Goal: Navigation & Orientation: Find specific page/section

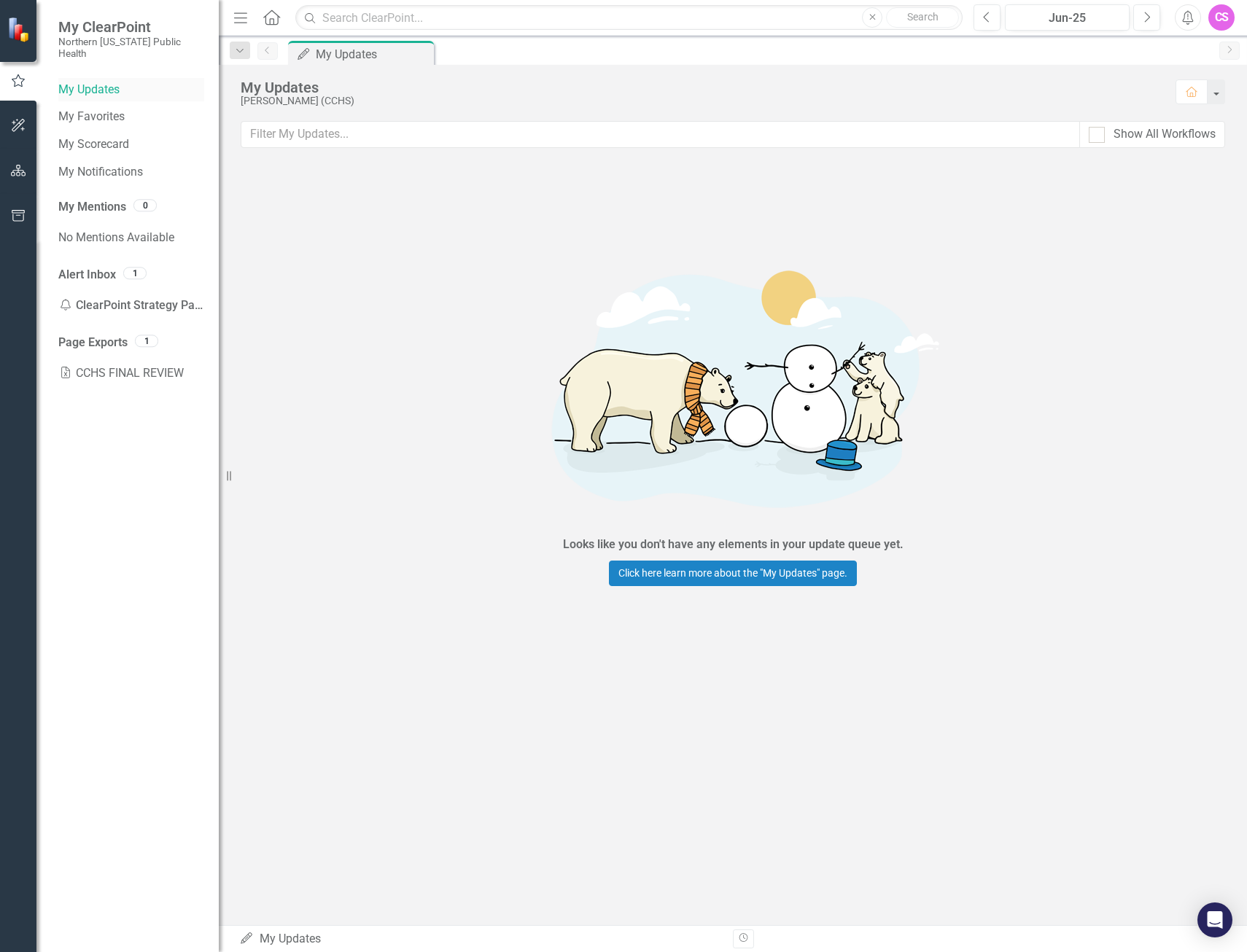
click at [79, 82] on link "My Updates" at bounding box center [131, 89] width 146 height 17
click at [83, 136] on link "My Scorecard" at bounding box center [131, 144] width 146 height 17
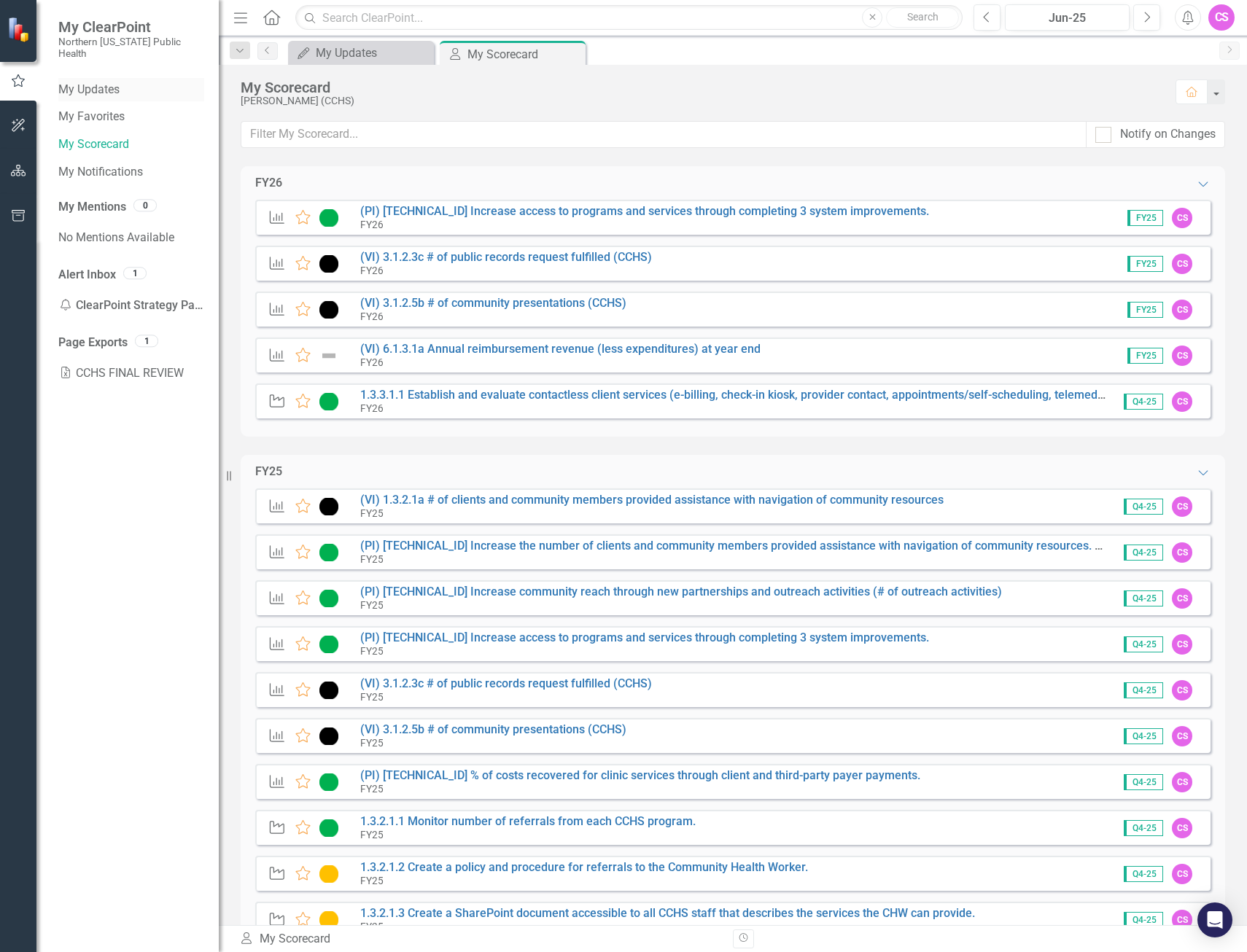
click at [79, 78] on div "My Updates" at bounding box center [131, 90] width 146 height 24
click at [79, 109] on link "My Favorites" at bounding box center [131, 116] width 146 height 17
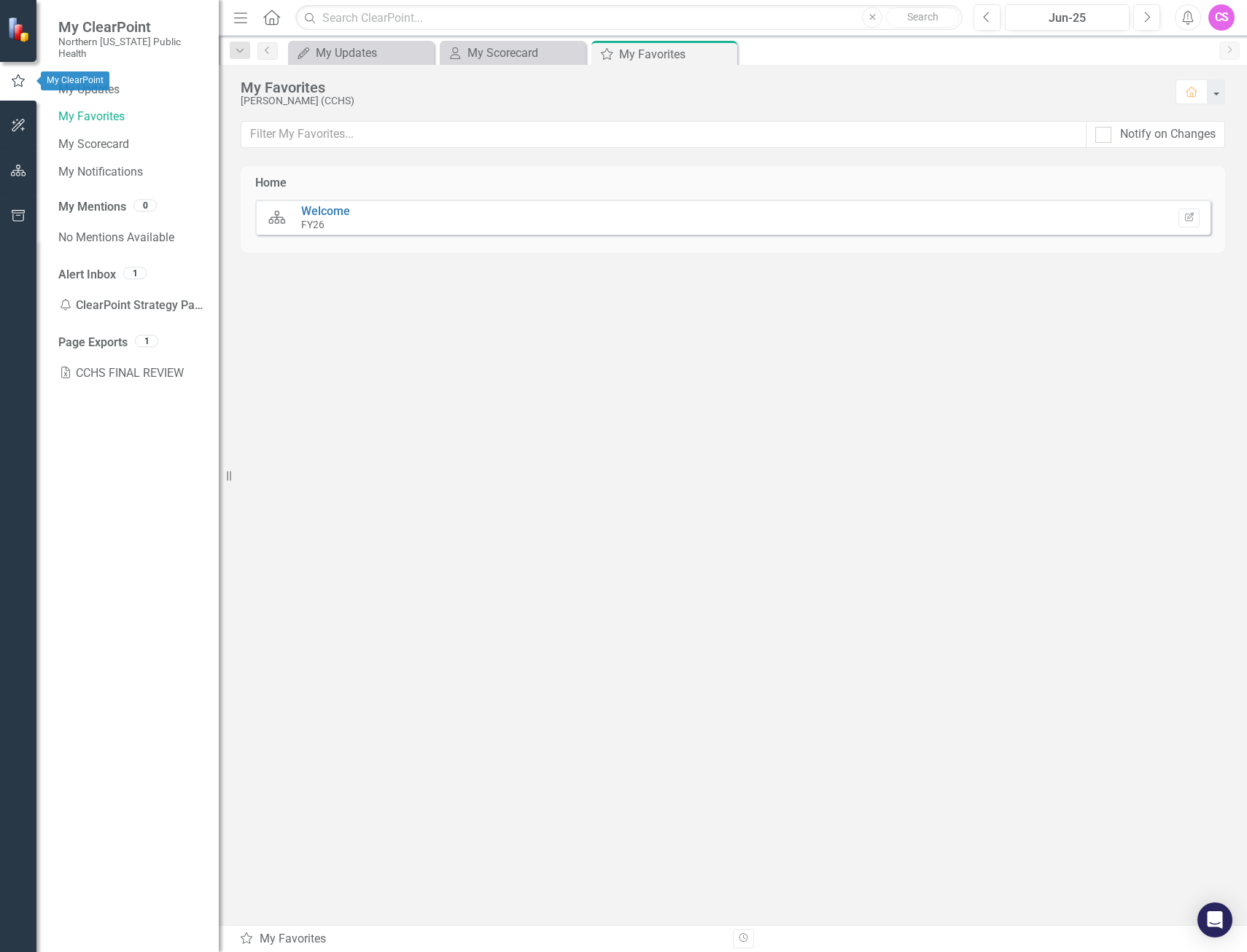
click at [11, 81] on icon "button" at bounding box center [18, 81] width 16 height 13
click at [88, 82] on link "My Updates" at bounding box center [131, 89] width 146 height 17
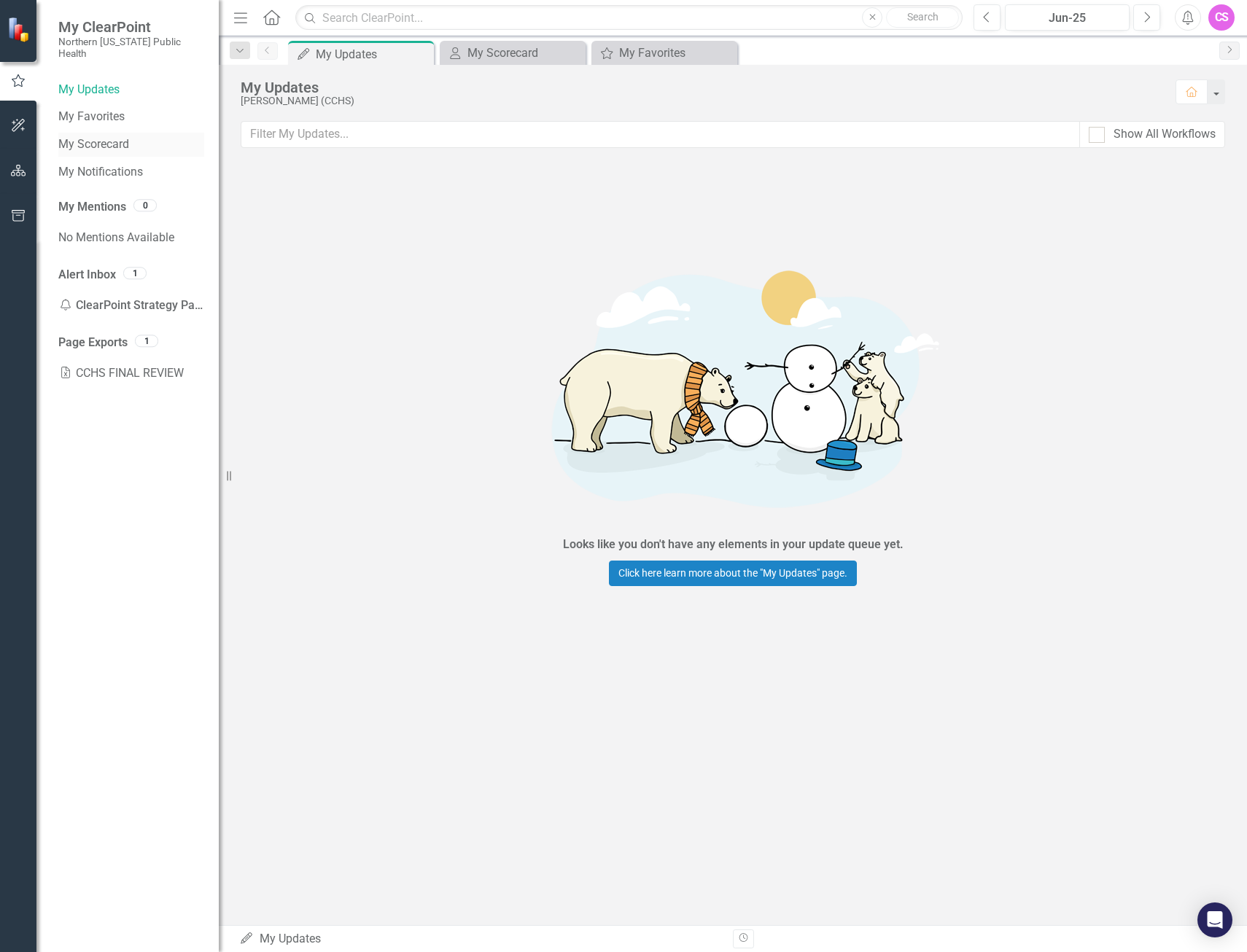
click at [81, 136] on link "My Scorecard" at bounding box center [131, 144] width 146 height 17
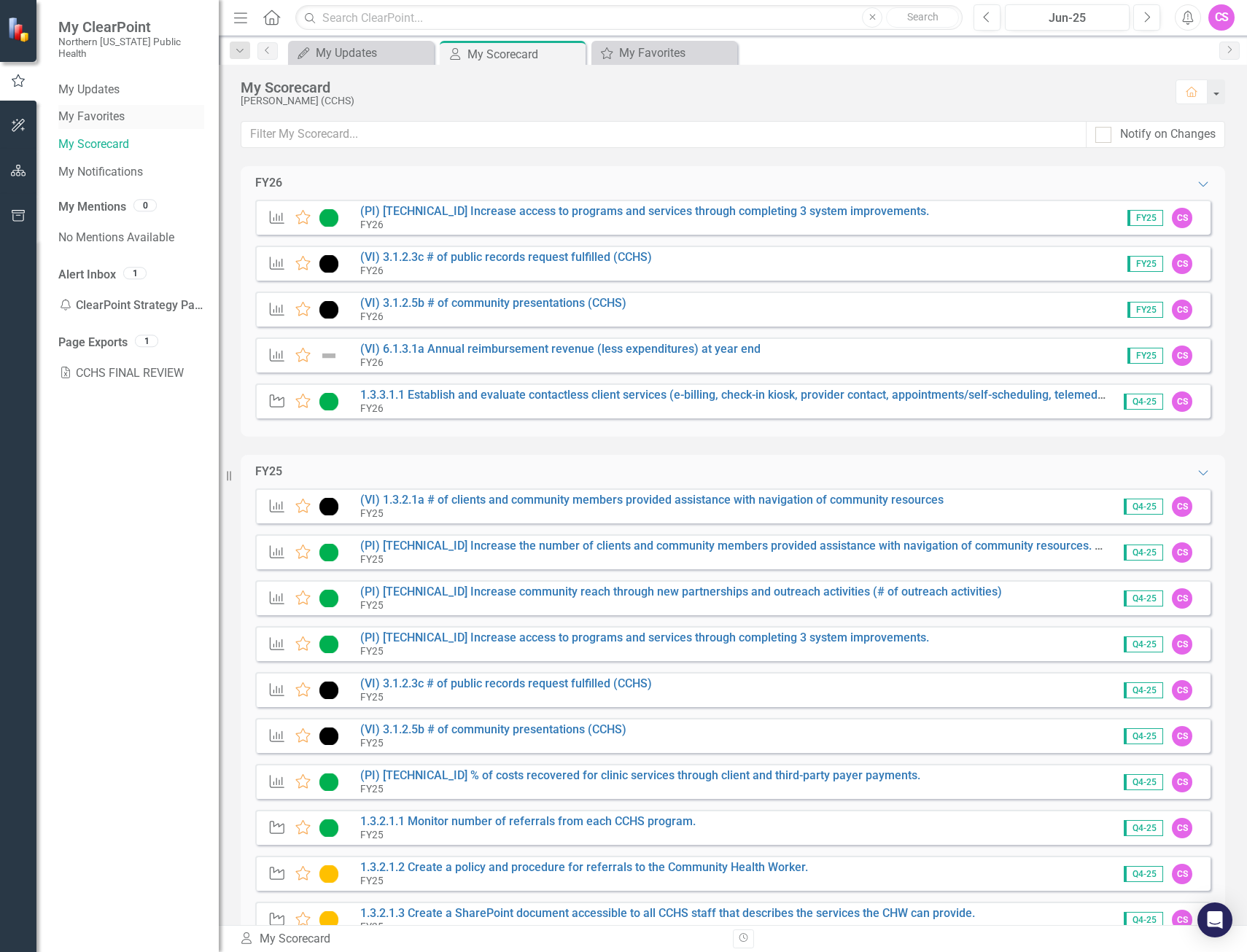
click at [82, 110] on link "My Favorites" at bounding box center [131, 116] width 146 height 17
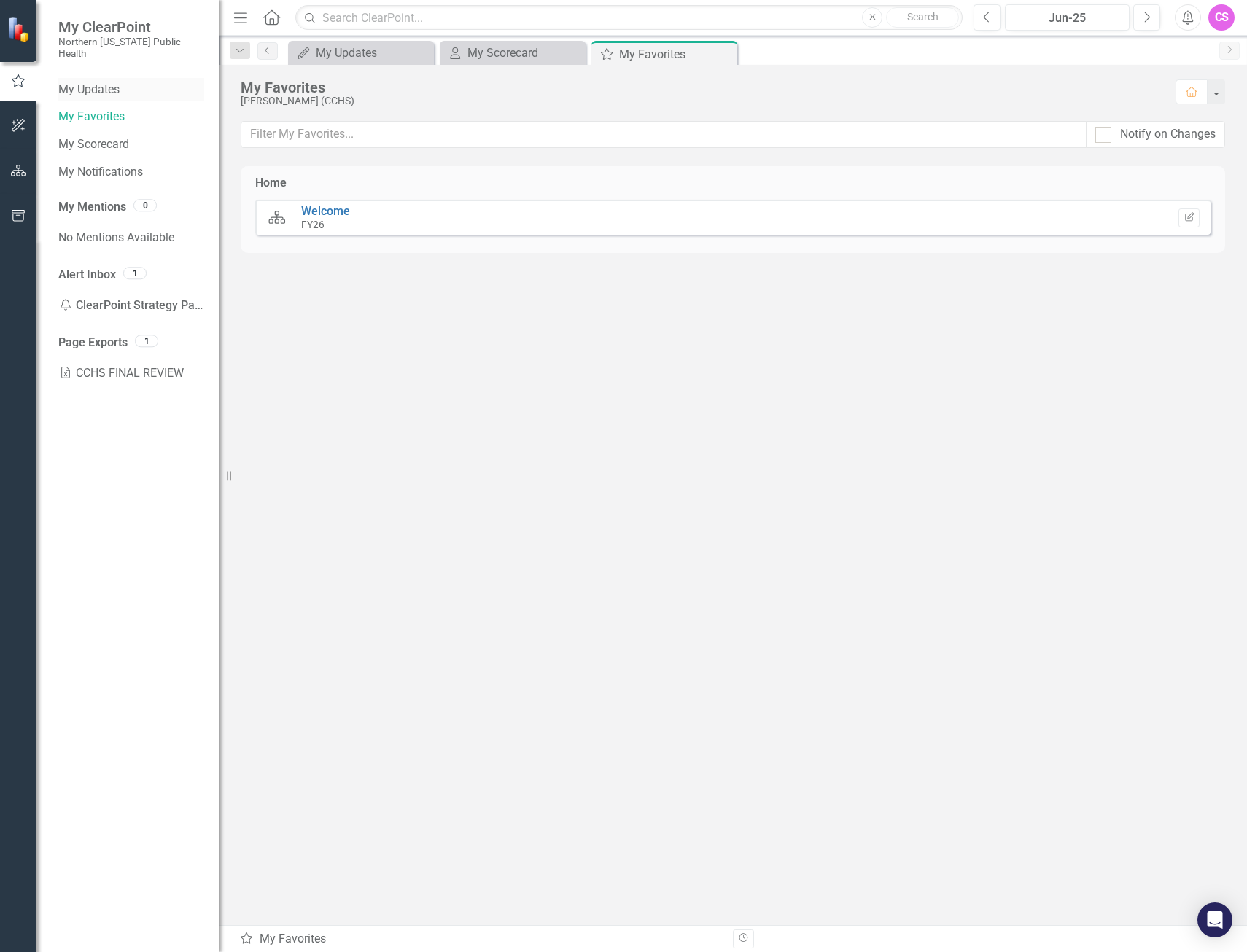
click at [78, 82] on link "My Updates" at bounding box center [131, 89] width 146 height 17
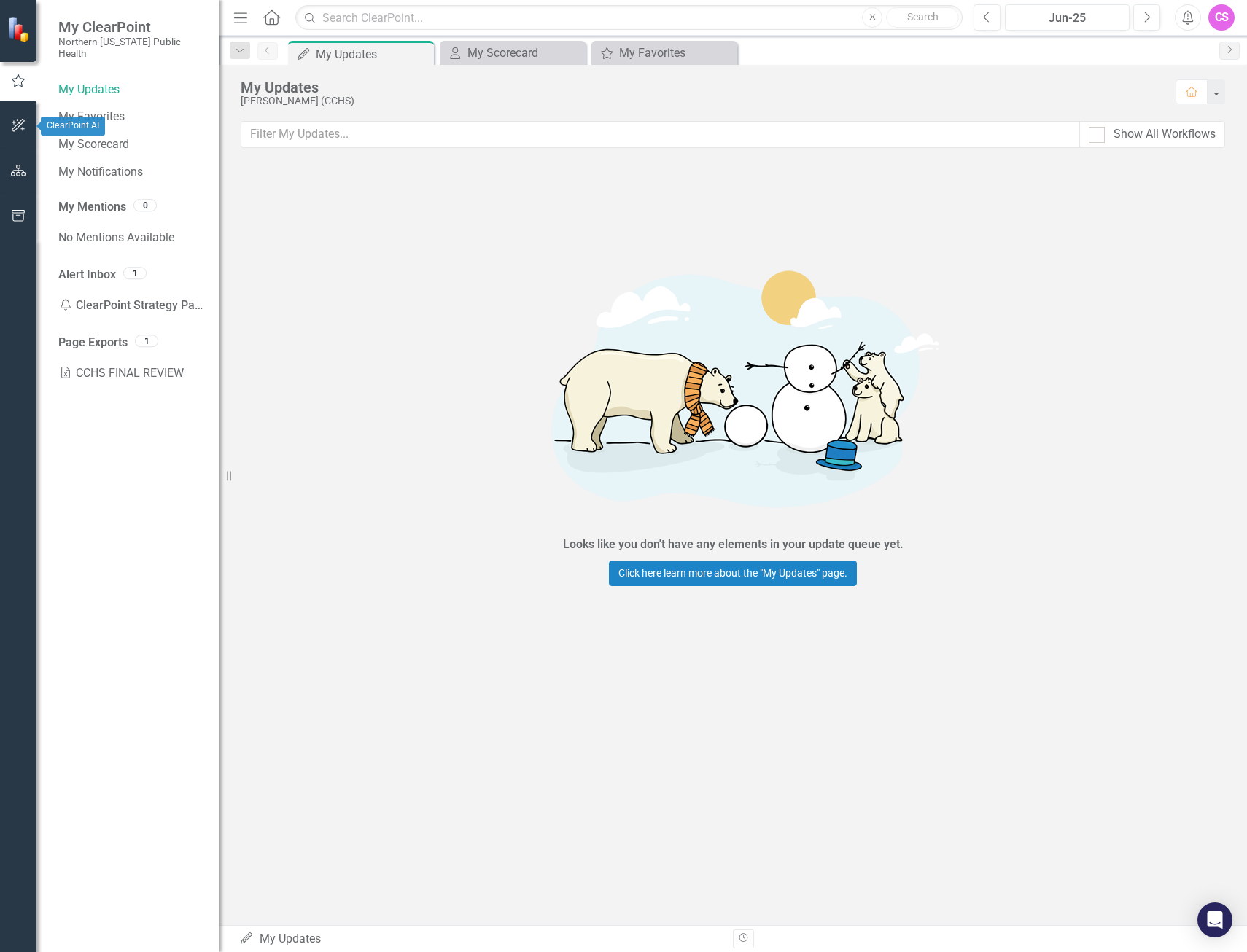
click at [19, 129] on icon "button" at bounding box center [19, 125] width 16 height 11
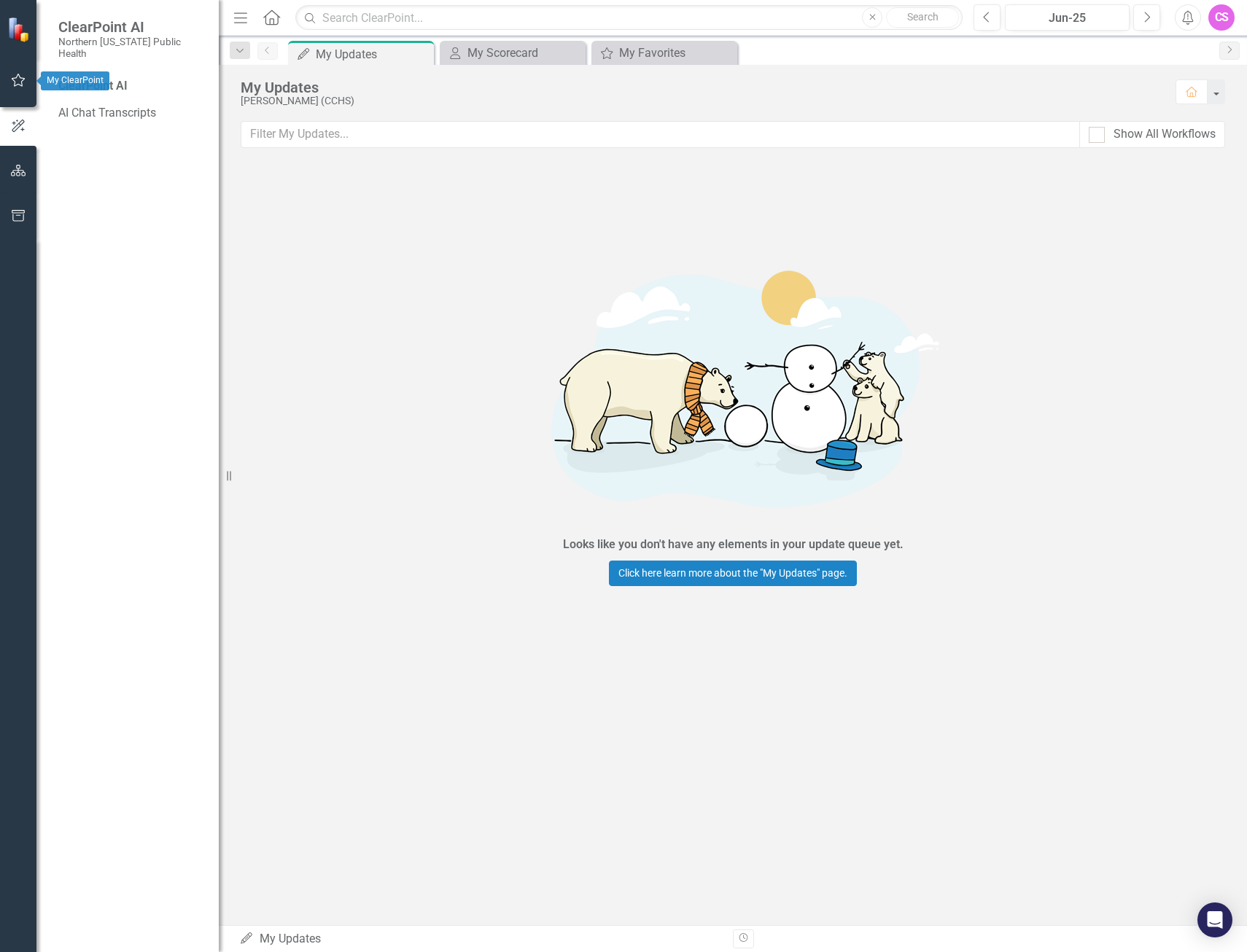
click at [16, 79] on icon "button" at bounding box center [19, 80] width 16 height 11
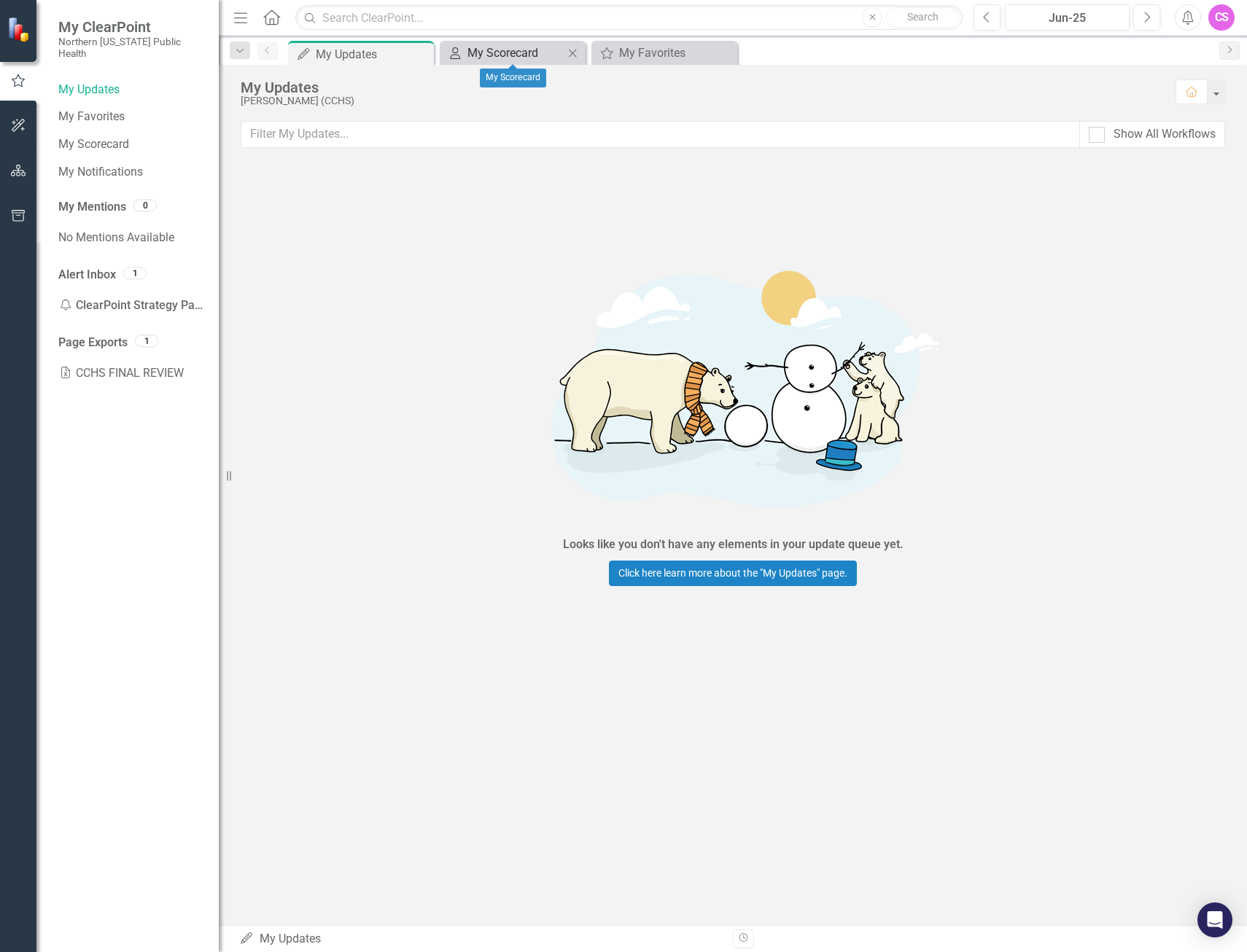
click at [511, 54] on div "My Scorecard" at bounding box center [515, 52] width 96 height 18
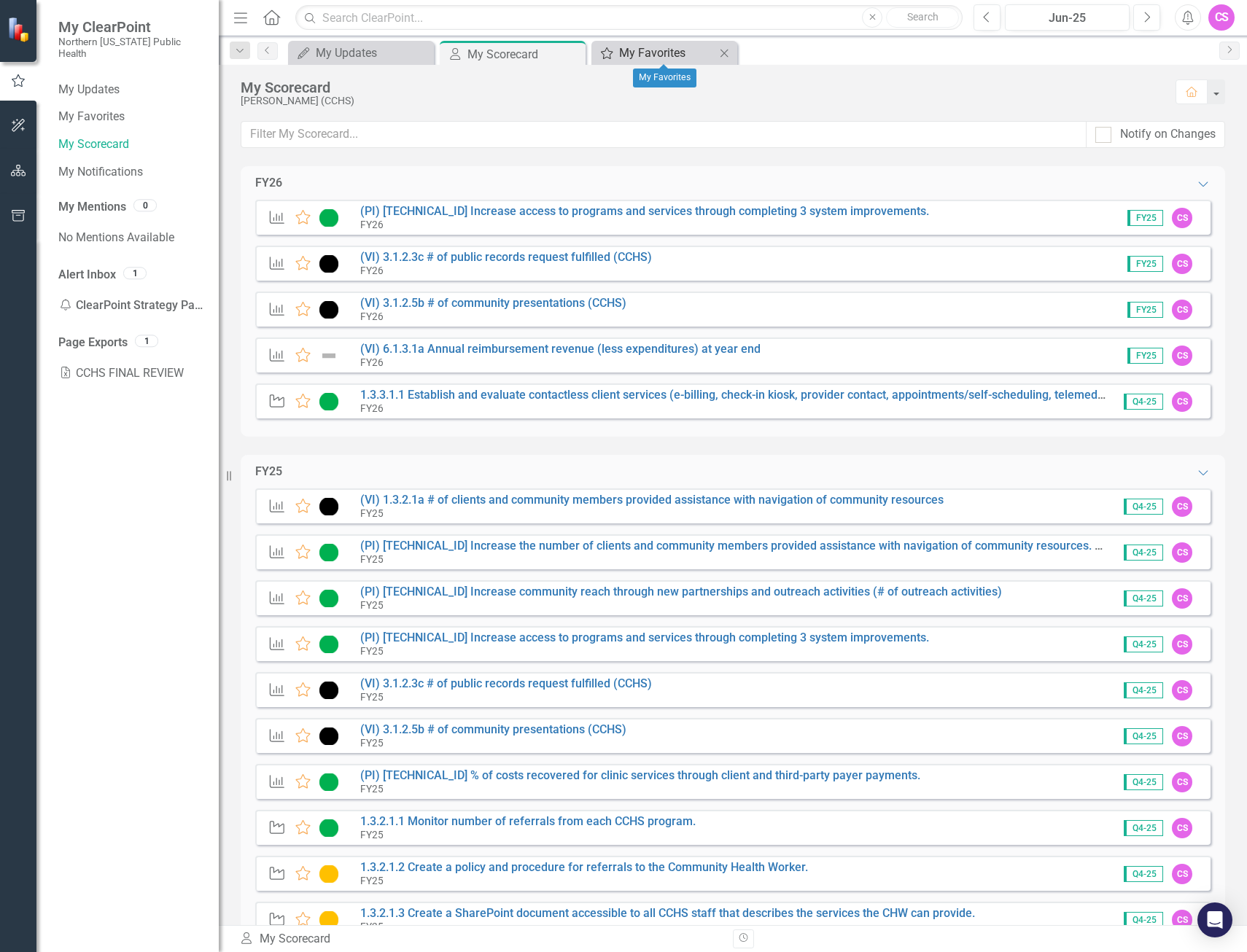
click at [611, 46] on div "My Favorites" at bounding box center [604, 52] width 18 height 18
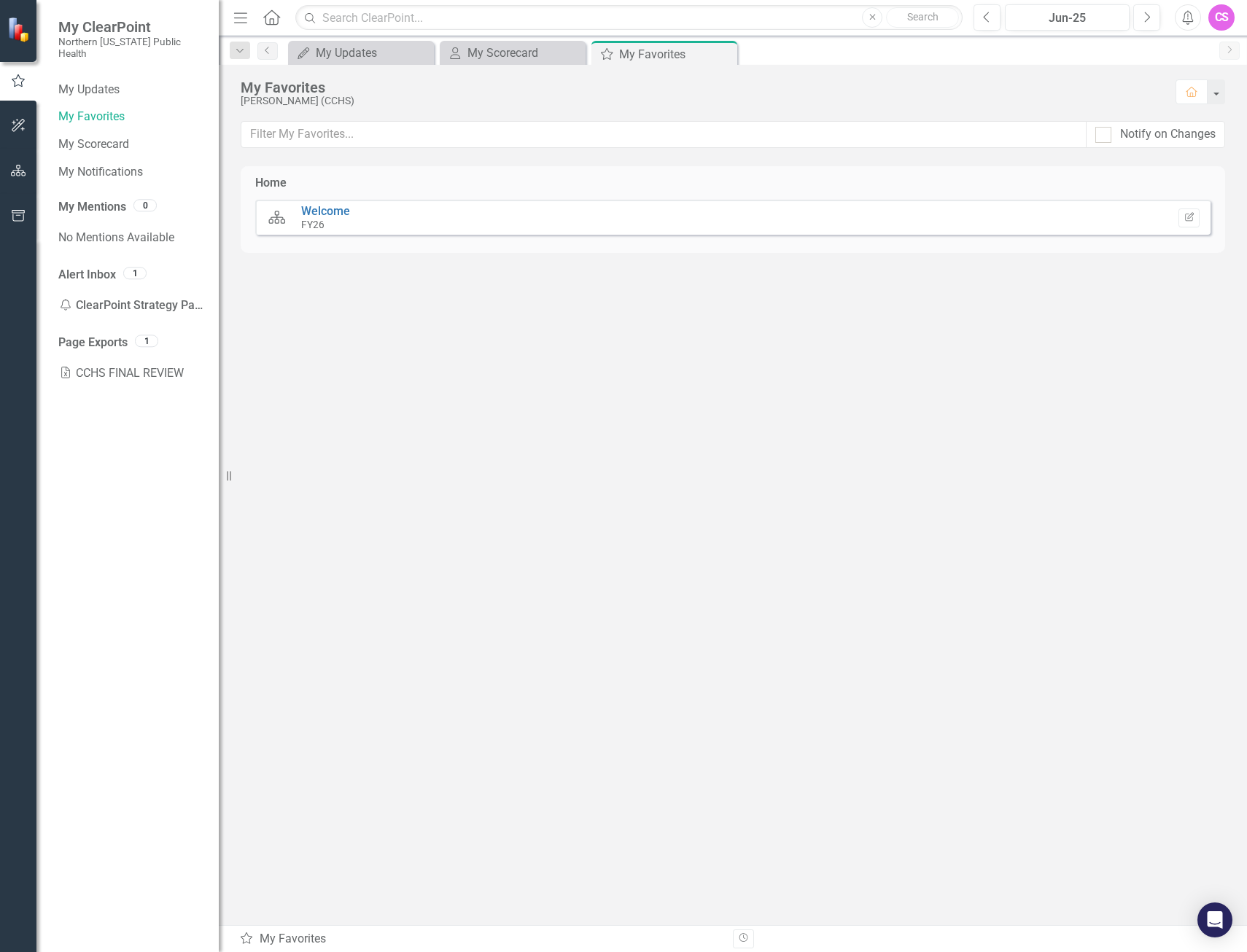
click at [13, 34] on img at bounding box center [19, 29] width 25 height 25
click at [96, 30] on span "My ClearPoint" at bounding box center [131, 27] width 146 height 17
click at [20, 82] on icon "button" at bounding box center [18, 81] width 16 height 13
click at [17, 214] on icon "button" at bounding box center [19, 215] width 16 height 11
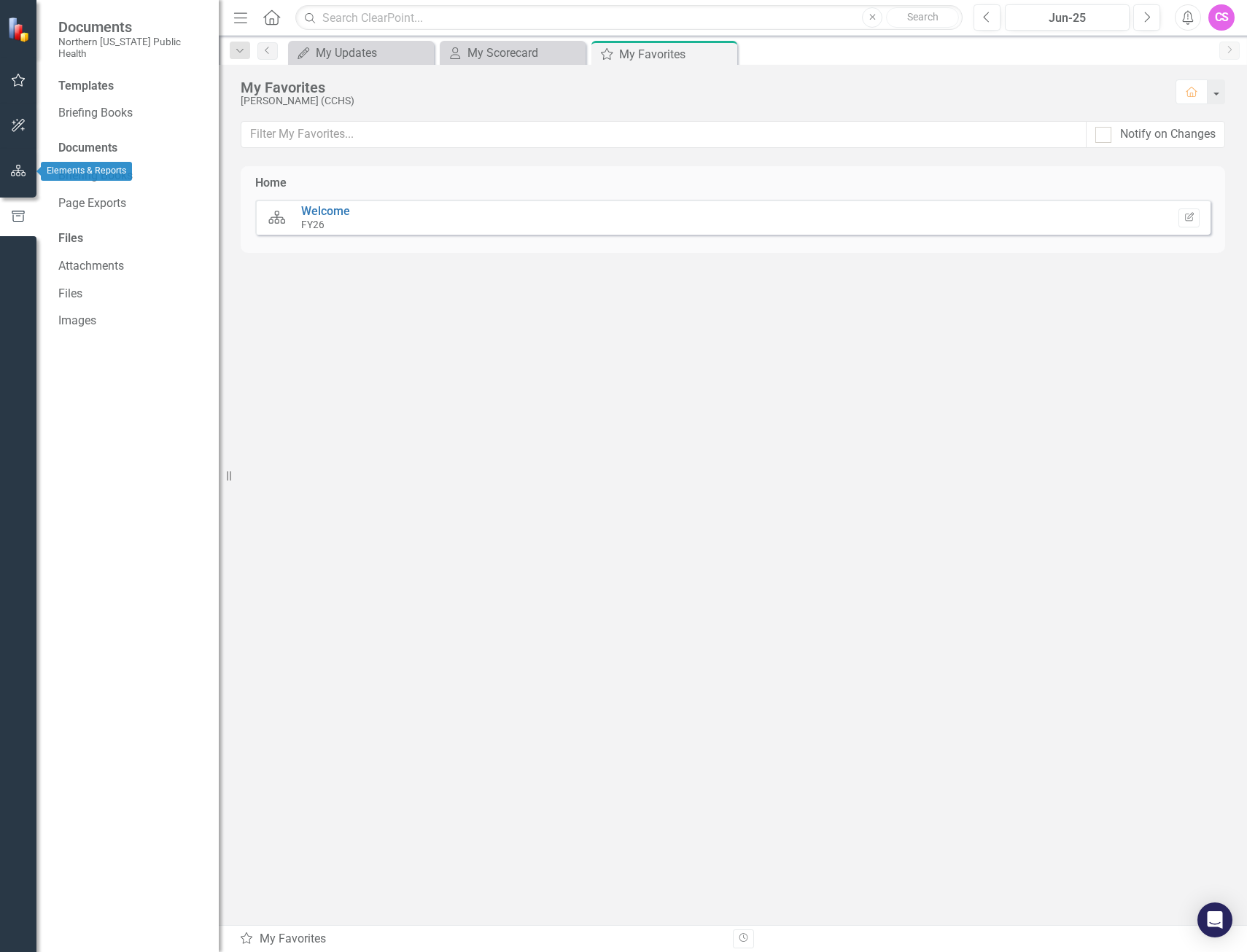
click at [12, 170] on icon "button" at bounding box center [19, 170] width 16 height 11
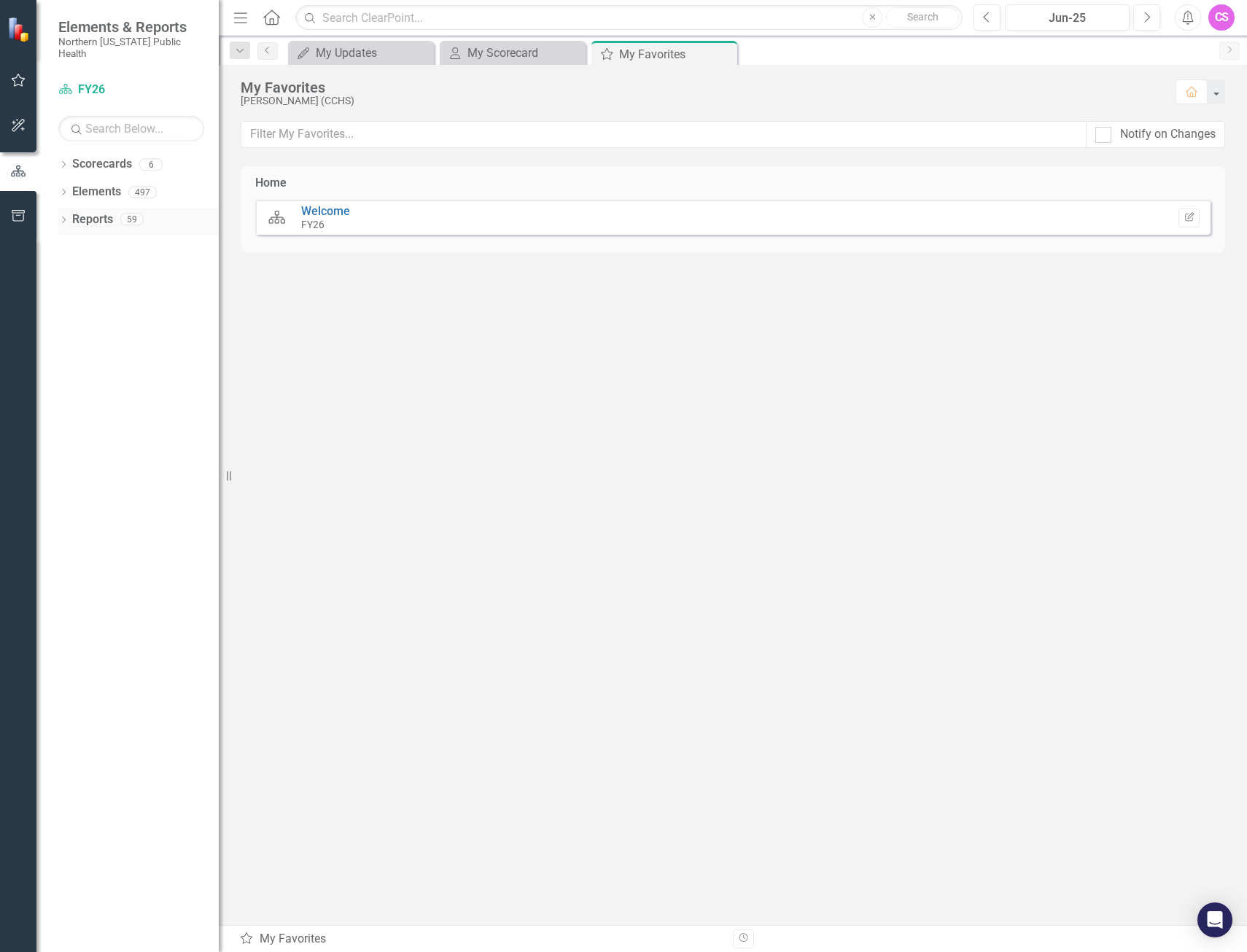
click at [65, 217] on icon "Dropdown" at bounding box center [63, 221] width 10 height 8
click at [70, 324] on icon at bounding box center [70, 327] width 3 height 7
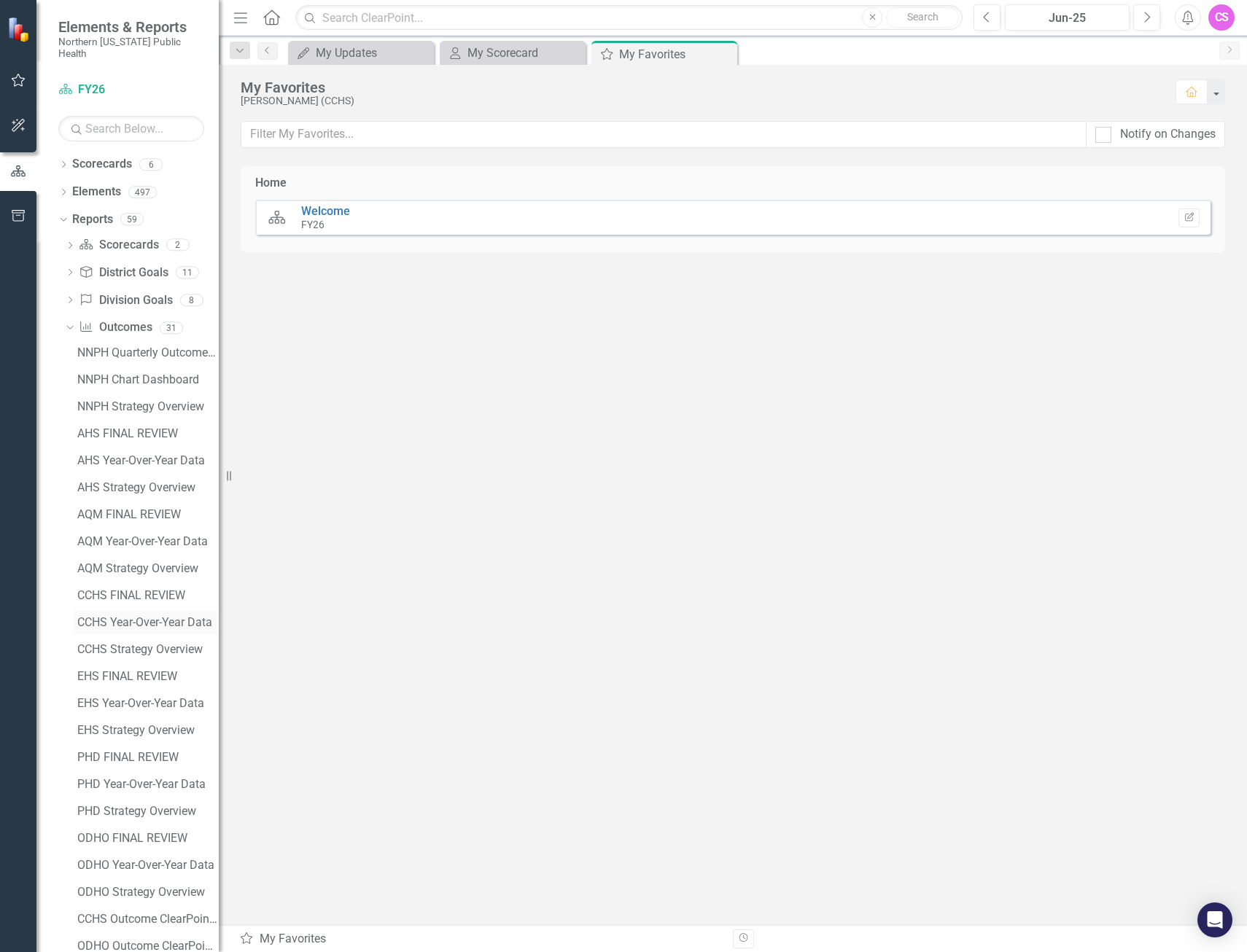
click at [169, 616] on div "CCHS Year-Over-Year Data" at bounding box center [148, 622] width 142 height 13
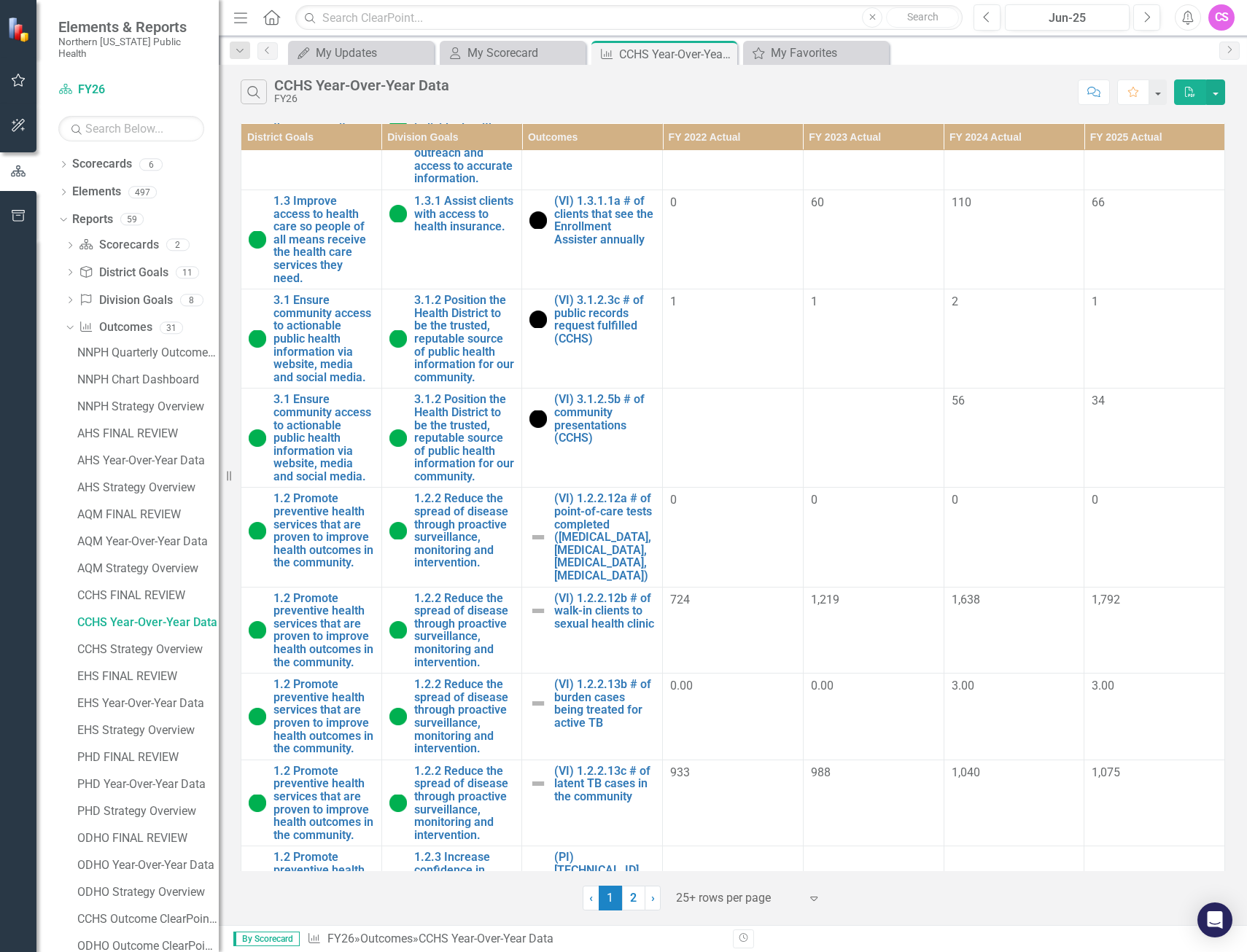
scroll to position [2197, 0]
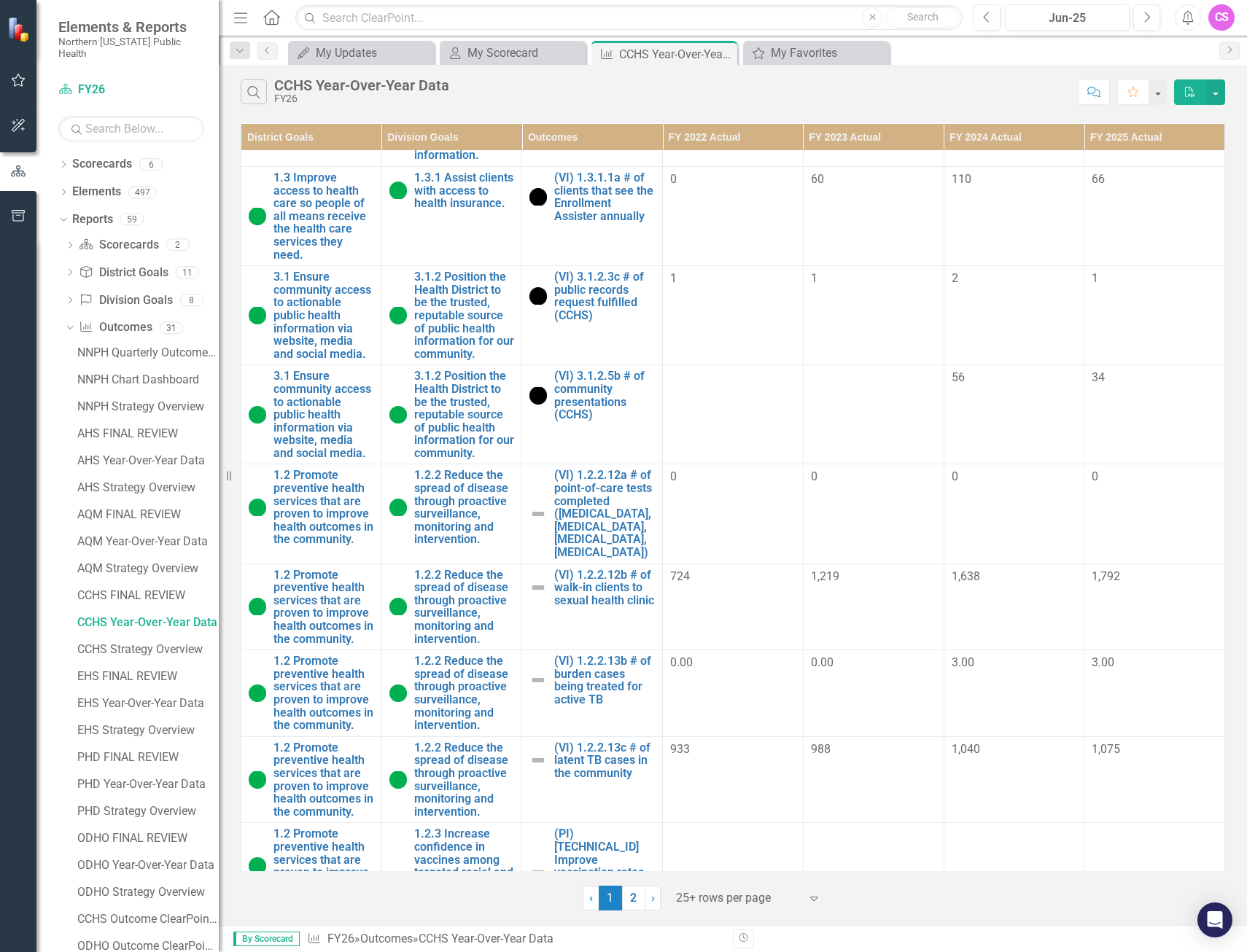
drag, startPoint x: 639, startPoint y: 907, endPoint x: 641, endPoint y: 883, distance: 24.1
click at [639, 907] on link "2" at bounding box center [633, 897] width 23 height 25
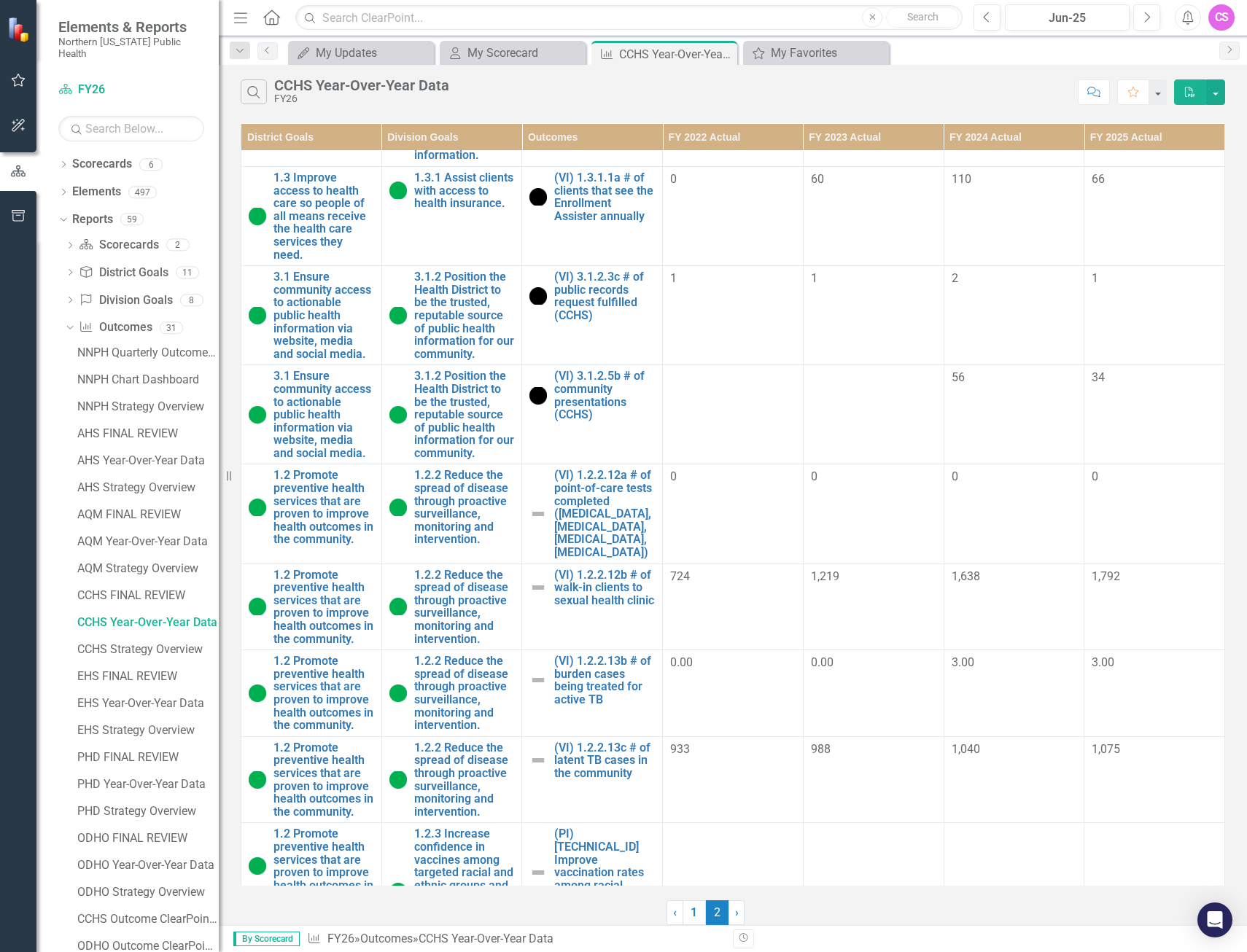
scroll to position [0, 0]
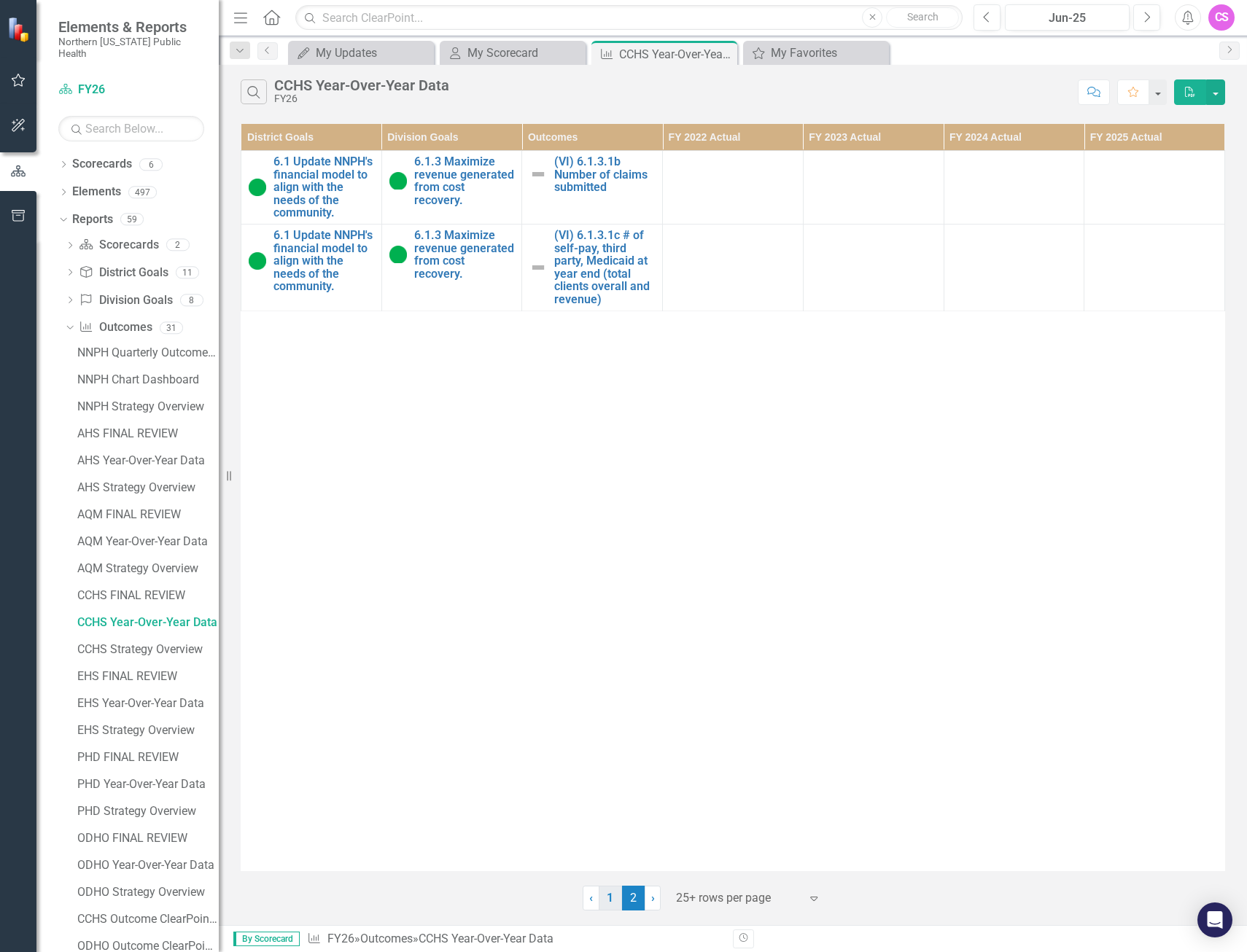
click at [608, 899] on link "1" at bounding box center [610, 897] width 23 height 25
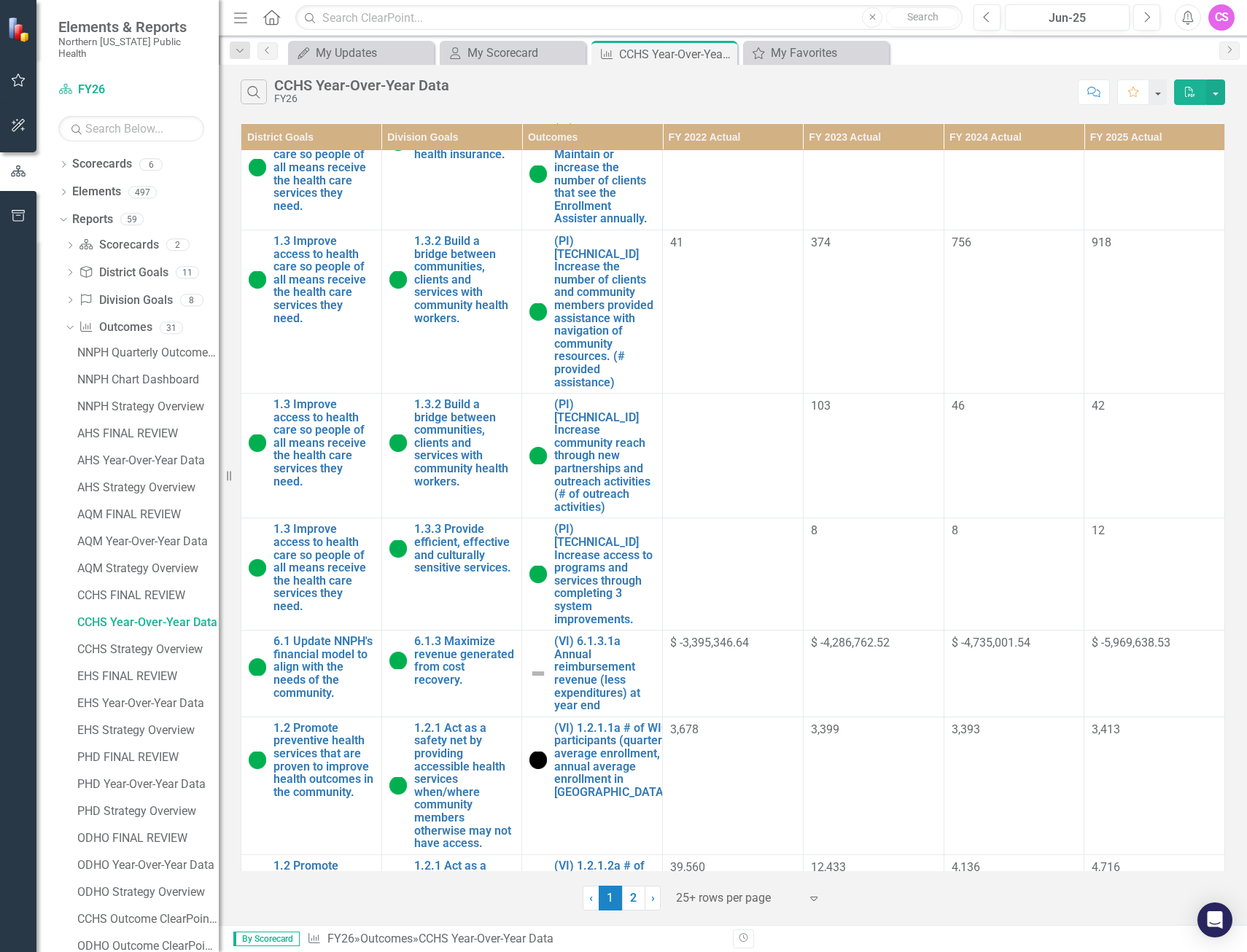
scroll to position [875, 0]
